Goal: Task Accomplishment & Management: Use online tool/utility

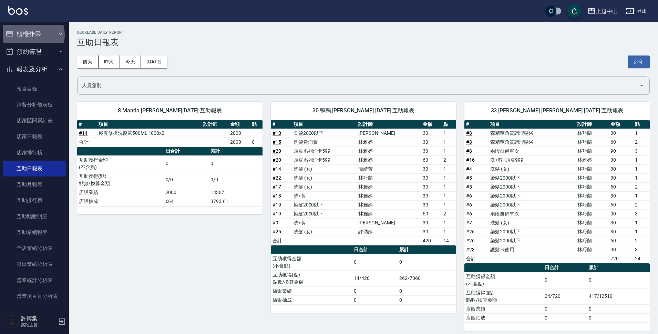
click at [31, 35] on button "櫃檯作業" at bounding box center [34, 34] width 63 height 18
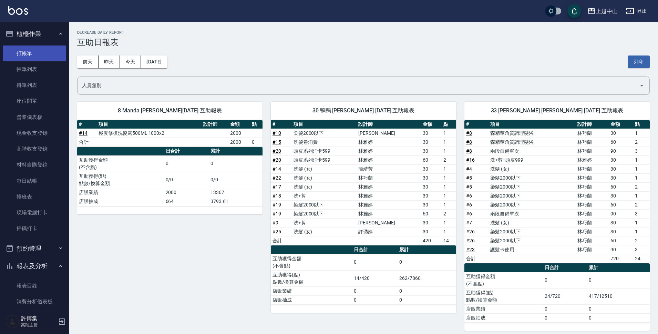
click at [32, 60] on link "打帳單" at bounding box center [34, 53] width 63 height 16
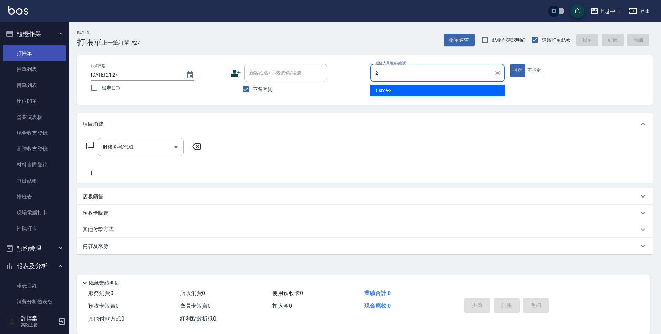
type input "Esme-2"
type button "true"
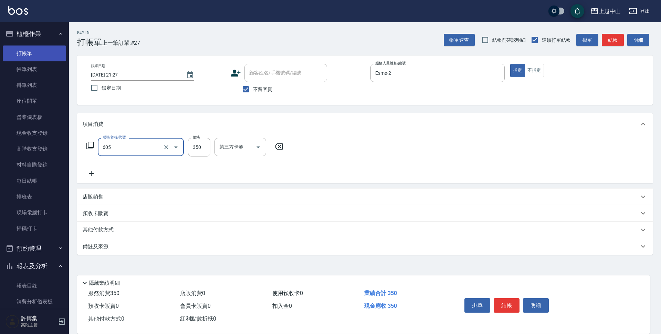
type input "洗髮 (女)(605)"
type input "450"
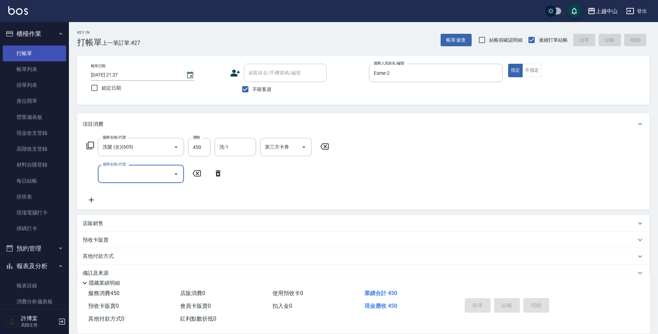
type input "2"
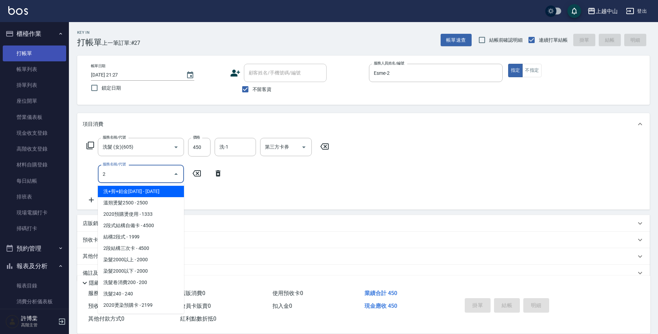
type input "[DATE] 21:28"
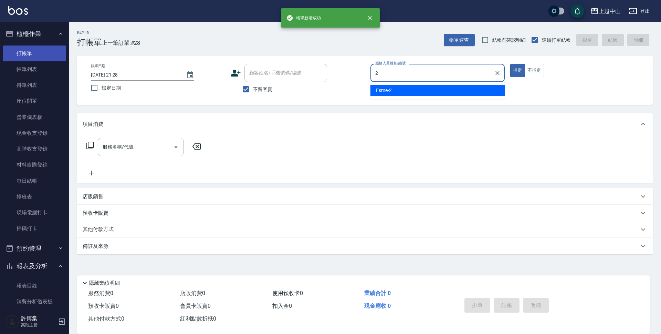
type input "Esme-2"
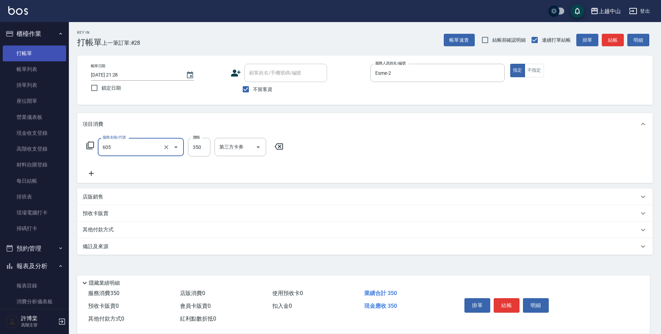
type input "洗髮 (女)(605)"
type input "500"
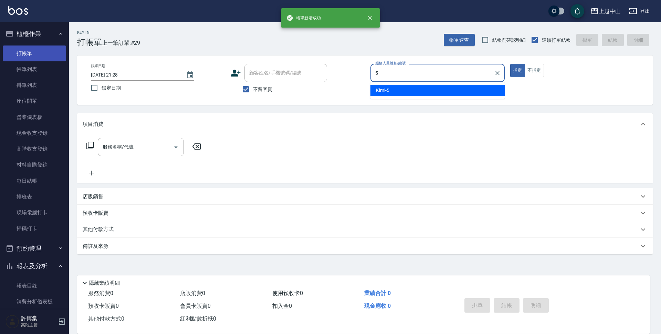
type input "Kimi-5"
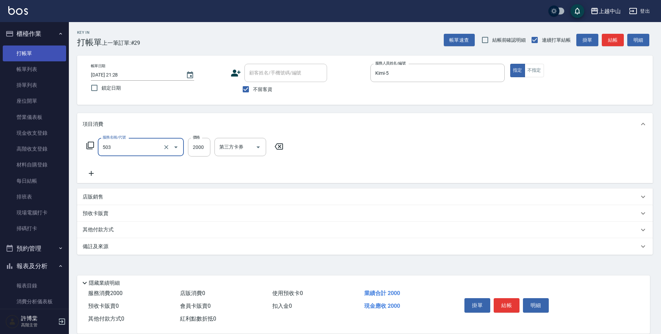
type input "染髮2000以下(503)"
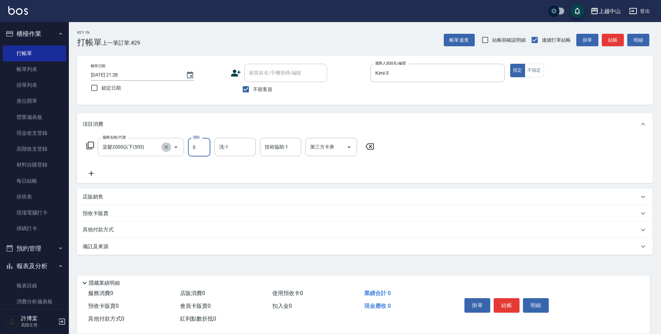
click at [164, 147] on icon "Clear" at bounding box center [166, 147] width 7 height 7
type input "0"
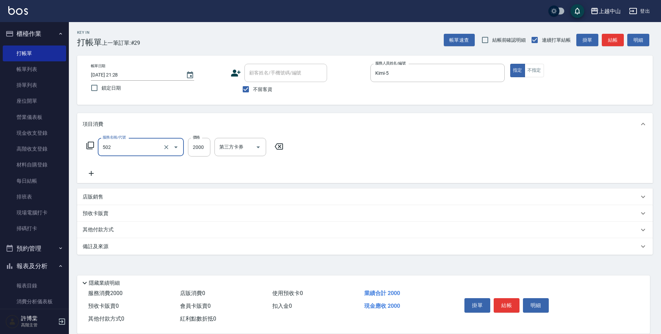
type input "染髮2000以上(502)"
type input "2300"
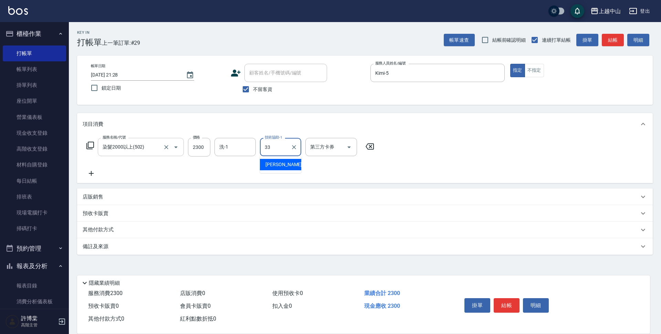
type input "[PERSON_NAME]-33"
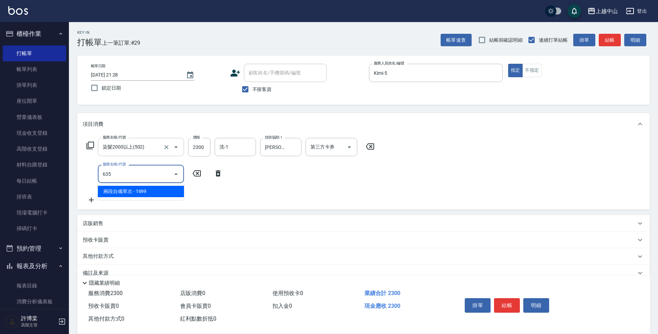
type input "兩段自備單次(635)"
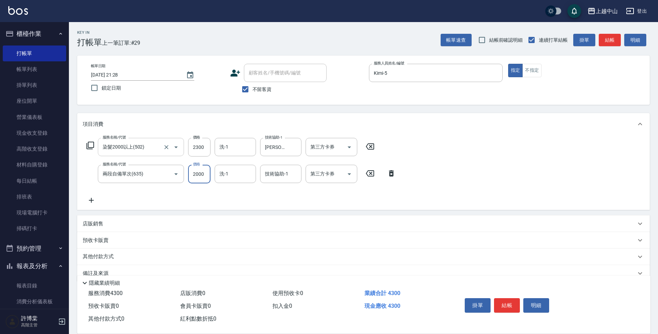
type input "2000"
type input "NINI-4"
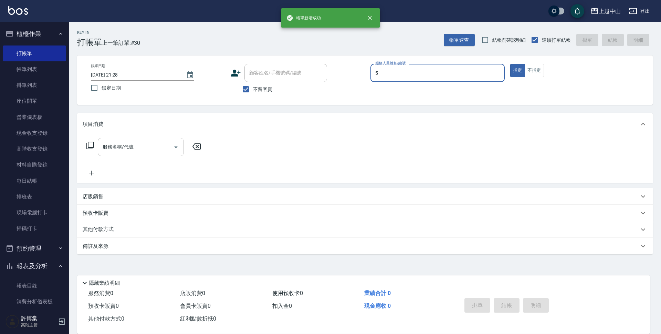
type input "Kimi-5"
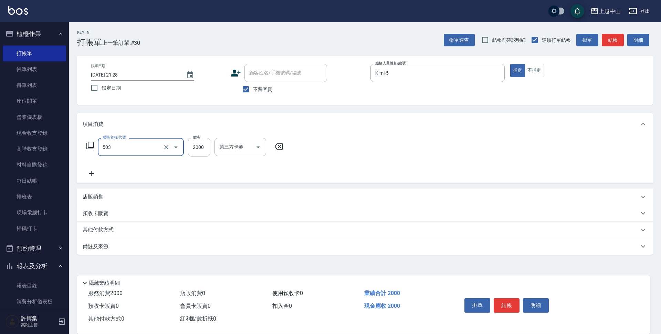
type input "染髮2000以下(503)"
type input "1000"
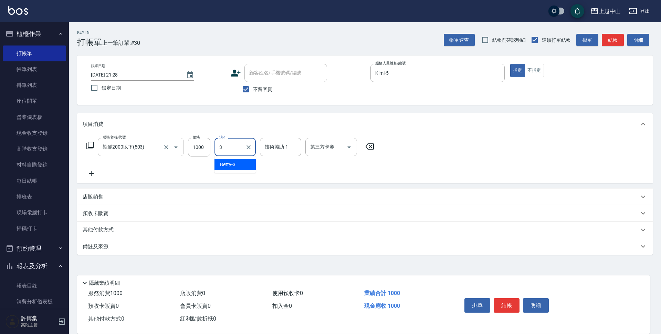
type input "Betty-3"
type input "[PERSON_NAME]-33"
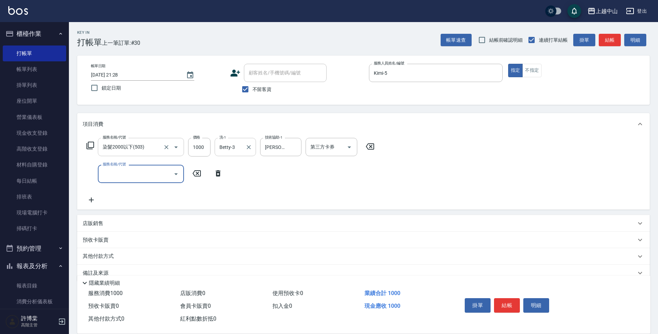
click at [249, 145] on icon "Clear" at bounding box center [248, 147] width 7 height 7
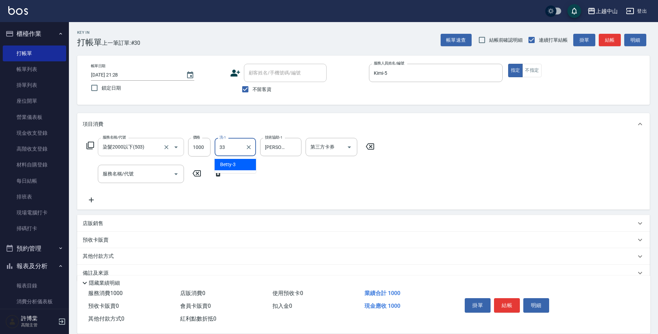
type input "[PERSON_NAME]-33"
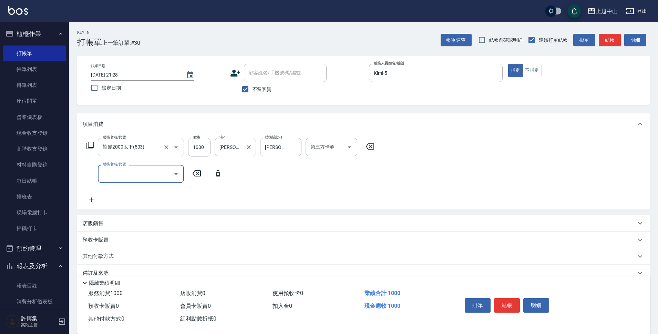
type input "4"
type input "兩段自備單次(635)"
type input "1800"
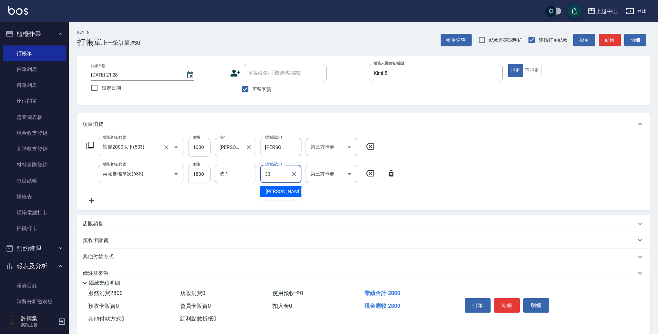
type input "[PERSON_NAME]-33"
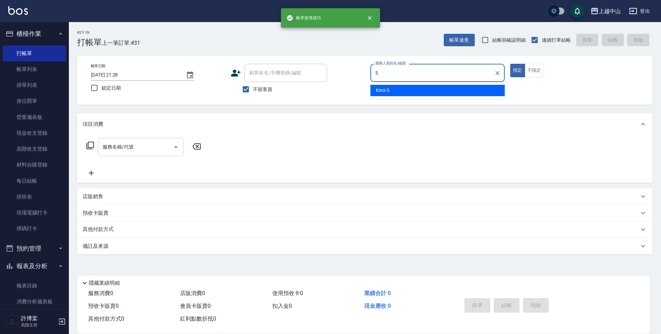
type input "Kimi-5"
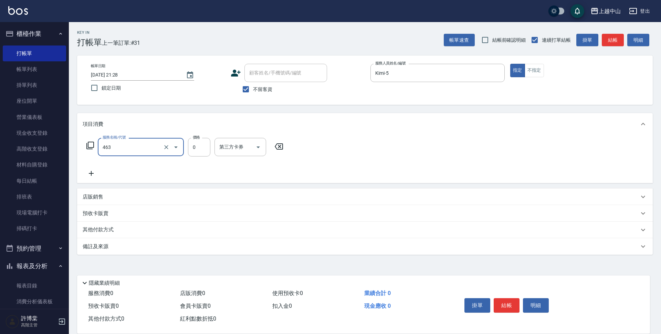
type input "護髮卡使用(463)"
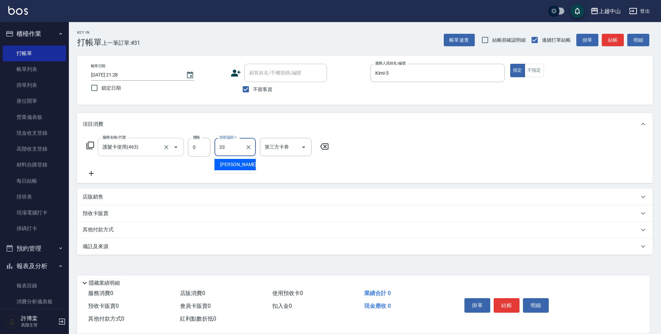
type input "[PERSON_NAME]-33"
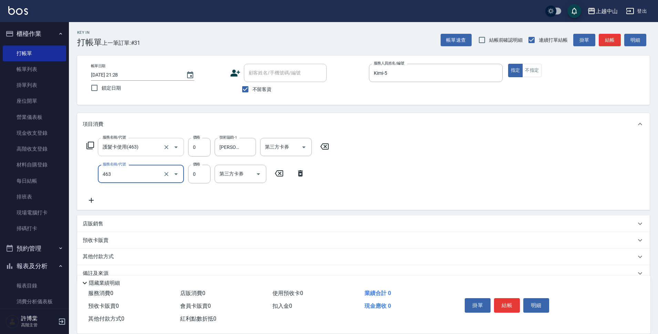
type input "護髮卡使用(463)"
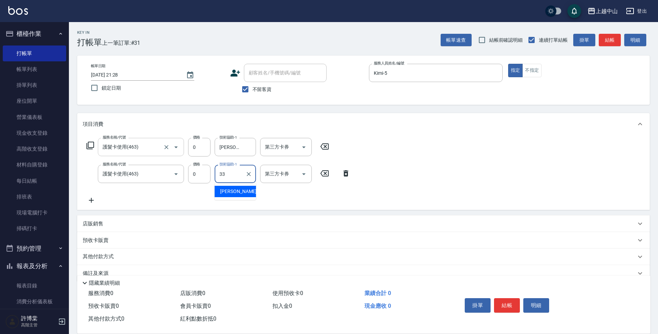
type input "[PERSON_NAME]-33"
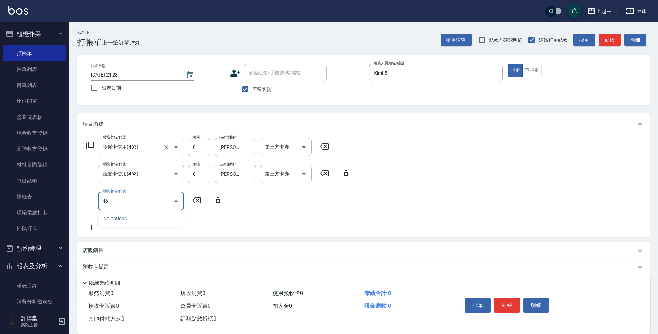
type input "4"
type input "洗髮(免費)(600)"
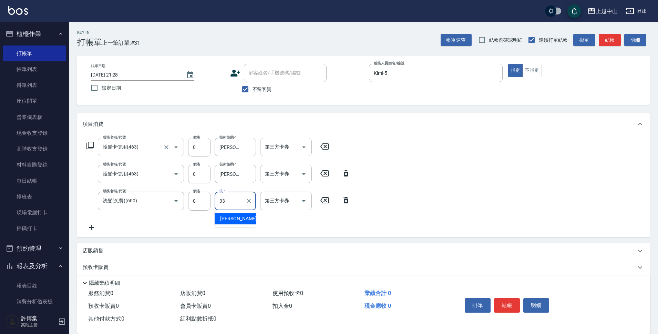
type input "[PERSON_NAME]-33"
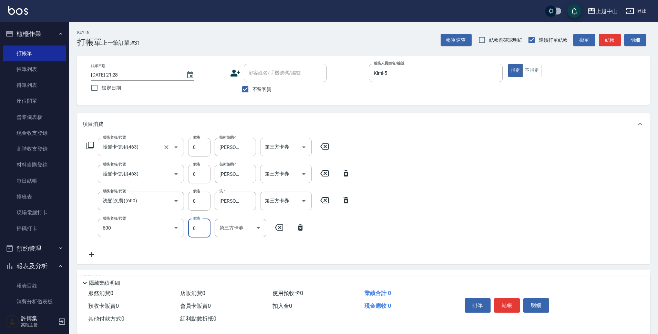
type input "洗髮(免費)(600)"
type input "[PERSON_NAME]-33"
click at [39, 178] on link "每日結帳" at bounding box center [34, 181] width 63 height 16
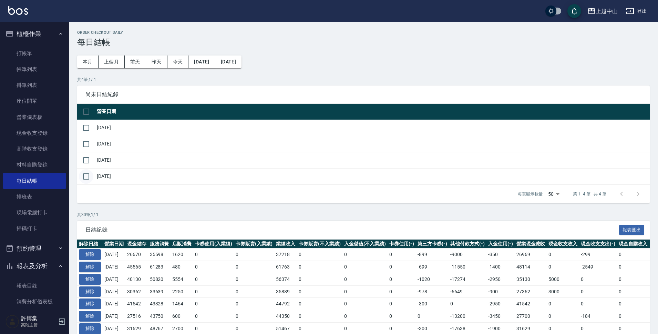
click at [91, 174] on input "checkbox" at bounding box center [86, 176] width 14 height 14
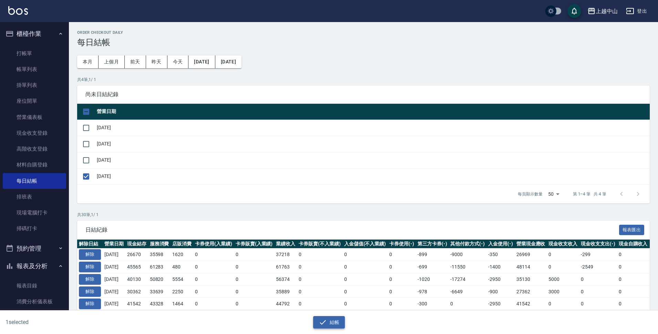
click at [317, 325] on button "結帳" at bounding box center [329, 322] width 32 height 13
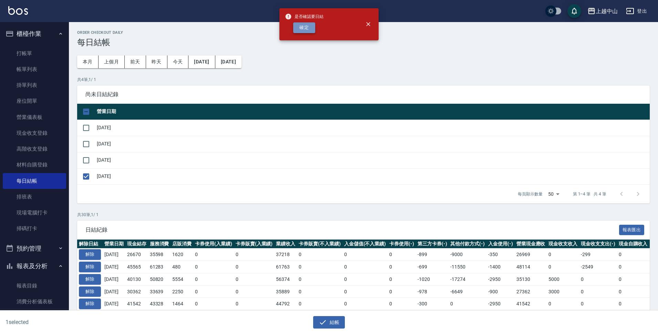
click at [306, 27] on button "確定" at bounding box center [304, 27] width 22 height 11
checkbox input "false"
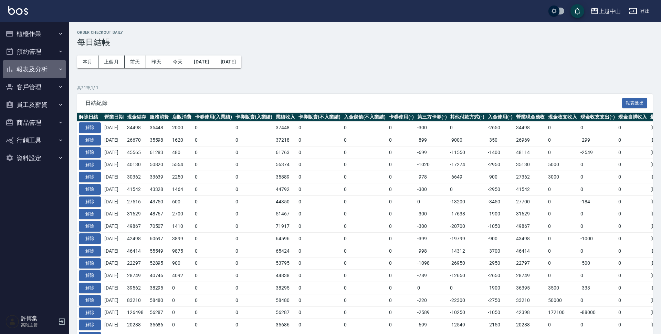
click at [47, 72] on button "報表及分析" at bounding box center [34, 69] width 63 height 18
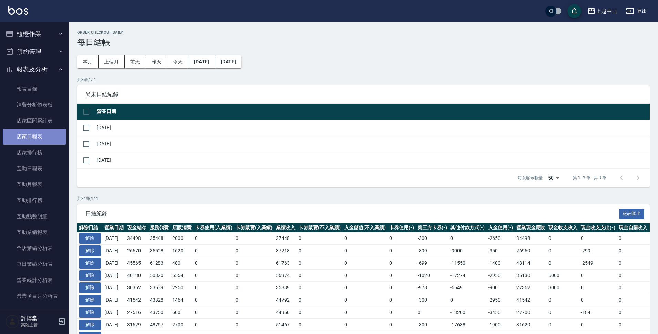
click at [52, 137] on link "店家日報表" at bounding box center [34, 136] width 63 height 16
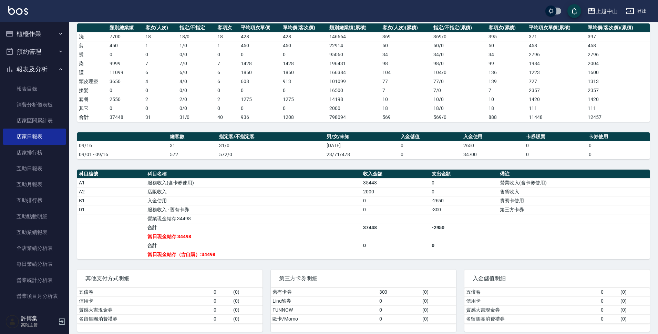
scroll to position [104, 0]
